Goal: Task Accomplishment & Management: Use online tool/utility

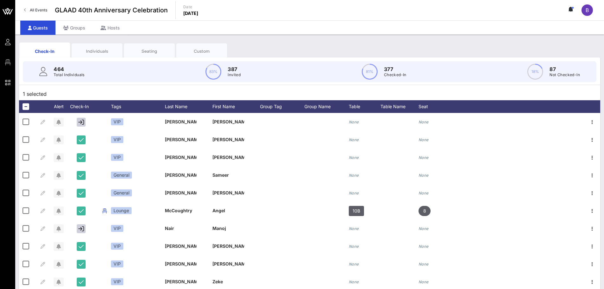
click at [101, 51] on div "Individuals" at bounding box center [96, 51] width 41 height 6
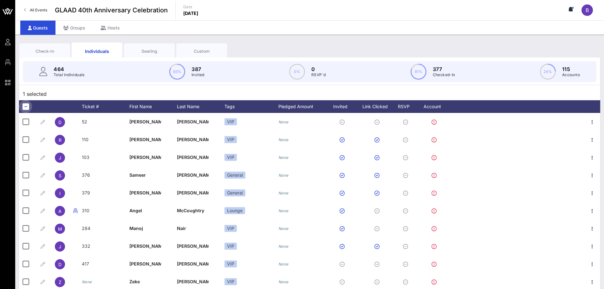
click at [22, 107] on div at bounding box center [25, 106] width 11 height 11
click at [26, 104] on div at bounding box center [25, 106] width 11 height 11
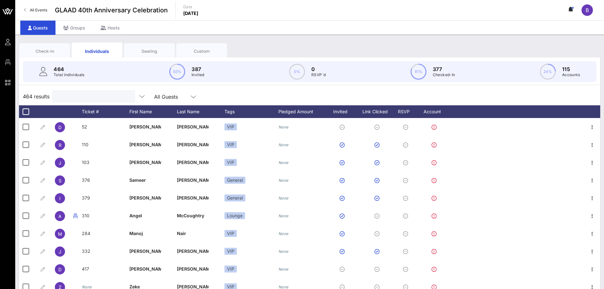
click at [90, 98] on input "text" at bounding box center [93, 96] width 74 height 8
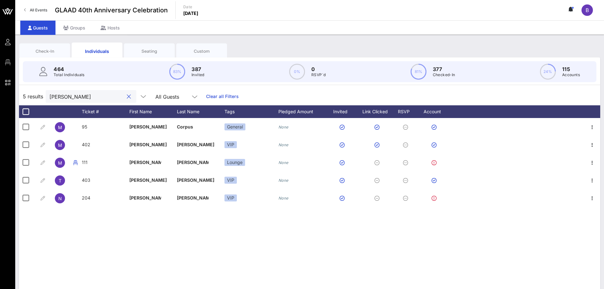
drag, startPoint x: 70, startPoint y: 98, endPoint x: 16, endPoint y: 100, distance: 53.9
click at [17, 100] on div "Check-In Individuals Seating Custom 464 Total Individuals 83% 387 Invited 0% 0 …" at bounding box center [309, 175] width 589 height 280
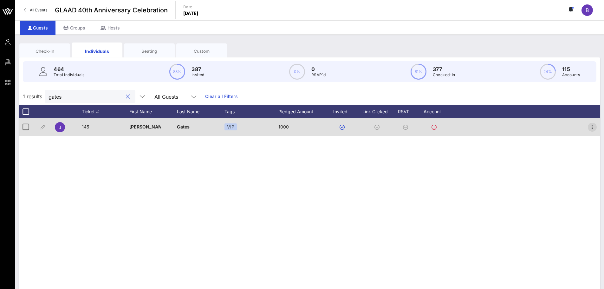
type input "gates"
click at [590, 124] on icon "button" at bounding box center [592, 127] width 8 height 8
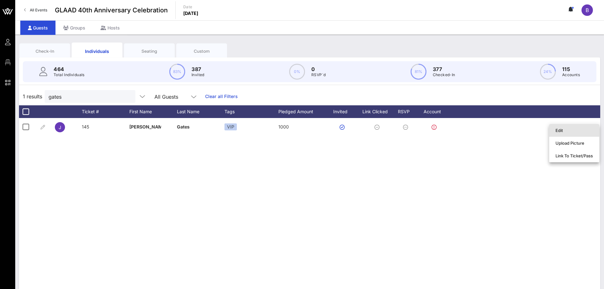
click at [585, 129] on div "Edit" at bounding box center [573, 130] width 37 height 5
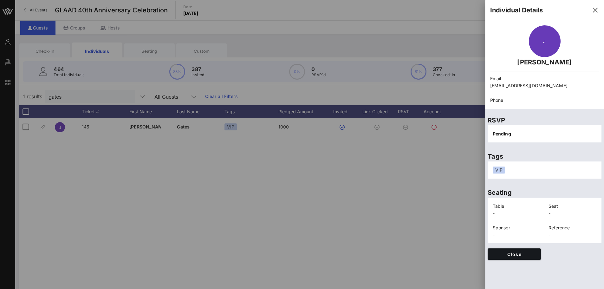
click at [521, 87] on p "johnwgates3@aol.com" at bounding box center [544, 85] width 109 height 7
copy div "johnwgates3@aol.com"
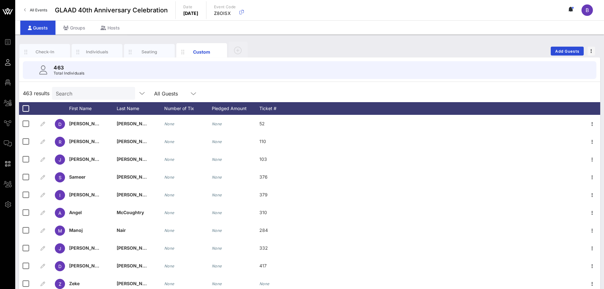
click at [100, 87] on div "Search" at bounding box center [93, 93] width 74 height 13
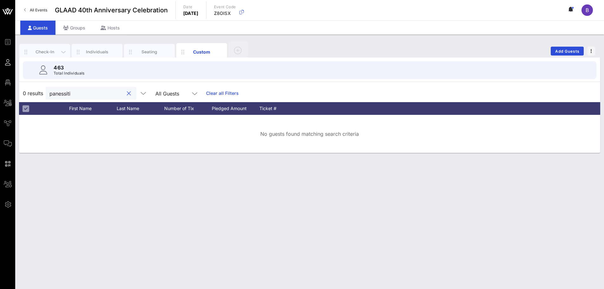
click at [43, 50] on div "Check-In" at bounding box center [45, 52] width 28 height 6
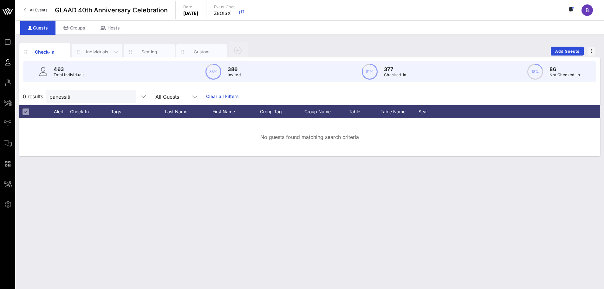
click at [103, 51] on div "Individuals" at bounding box center [97, 52] width 28 height 6
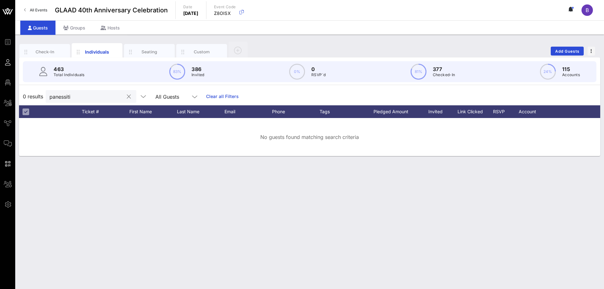
click at [83, 100] on div "panessiti" at bounding box center [86, 96] width 74 height 13
drag, startPoint x: 87, startPoint y: 98, endPoint x: 22, endPoint y: 90, distance: 66.4
click at [52, 95] on input "panessiti" at bounding box center [86, 96] width 74 height 8
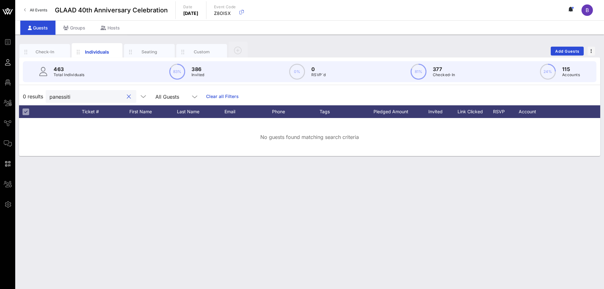
type input "p"
